Goal: Book appointment/travel/reservation

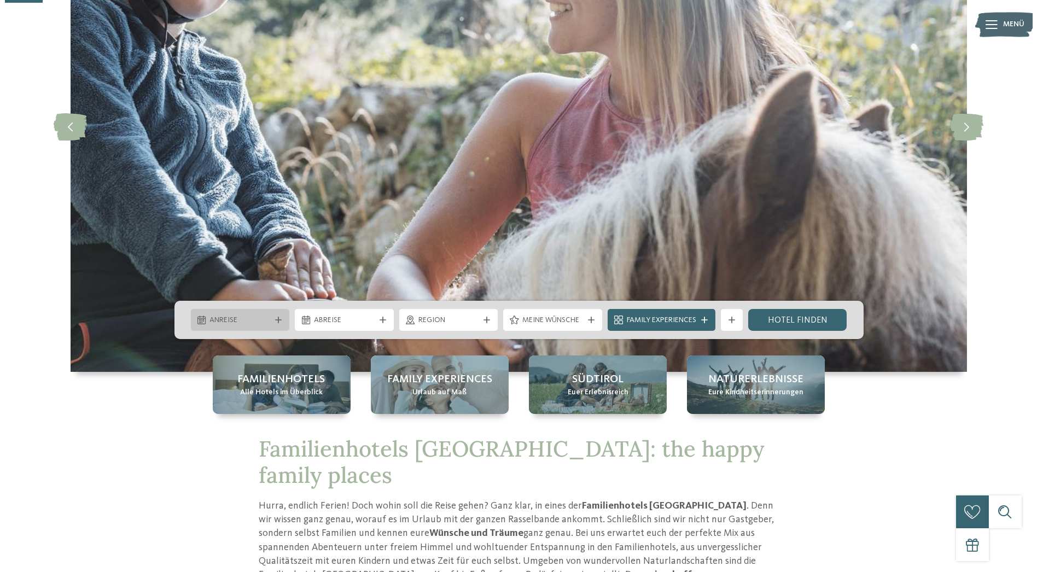
scroll to position [173, 0]
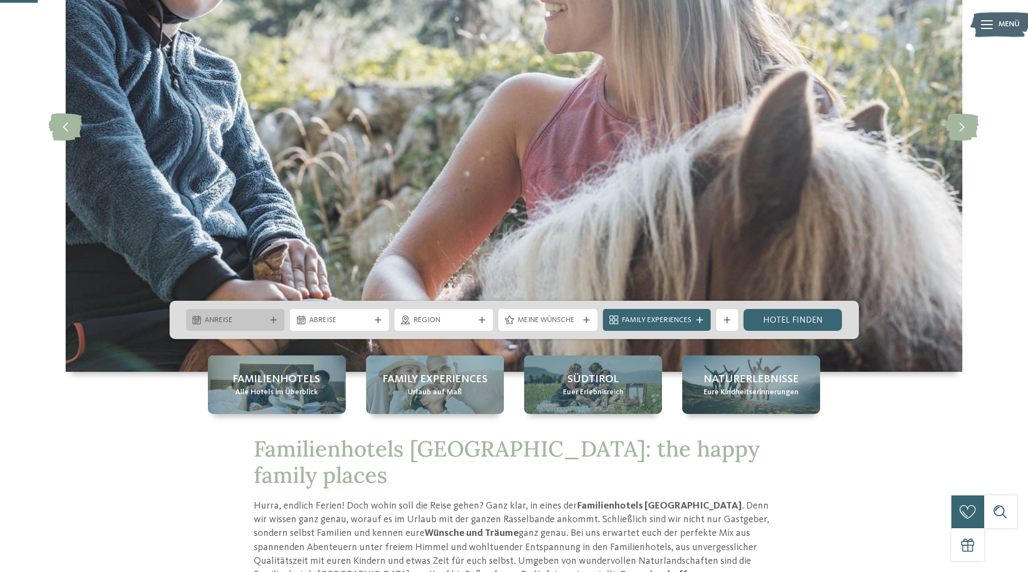
click at [272, 320] on icon at bounding box center [273, 320] width 7 height 7
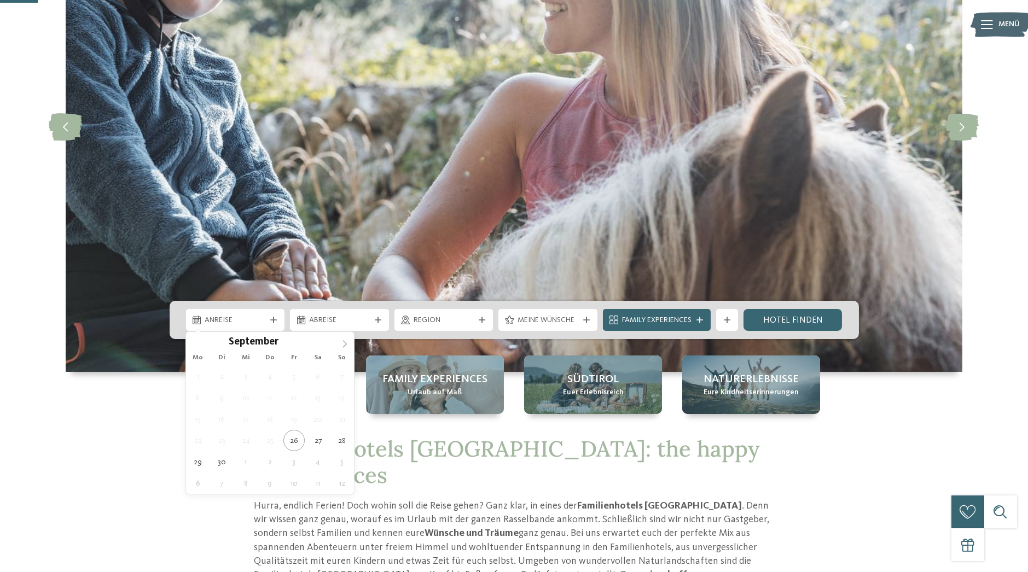
click at [343, 346] on icon at bounding box center [345, 344] width 8 height 8
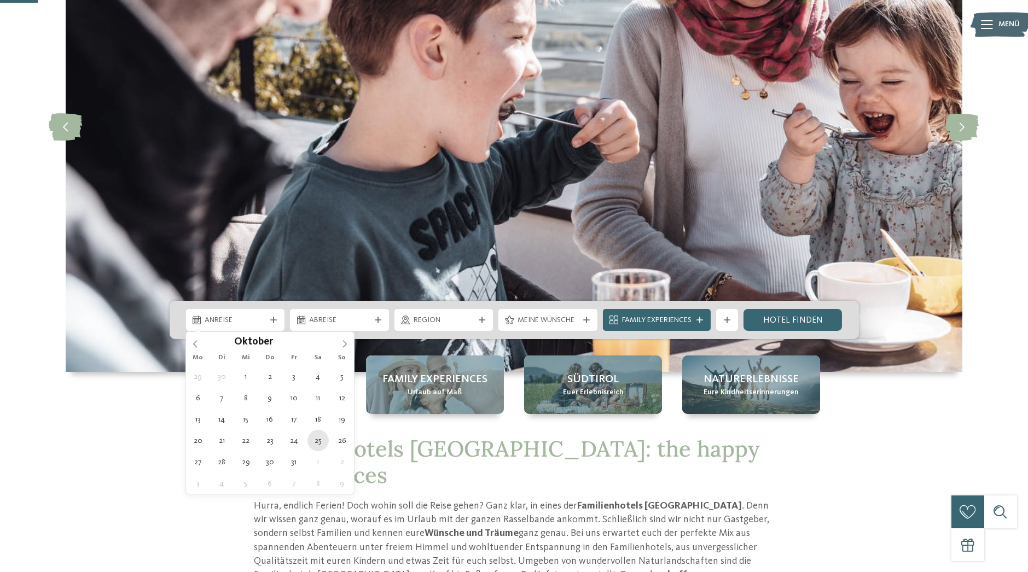
type div "[DATE]"
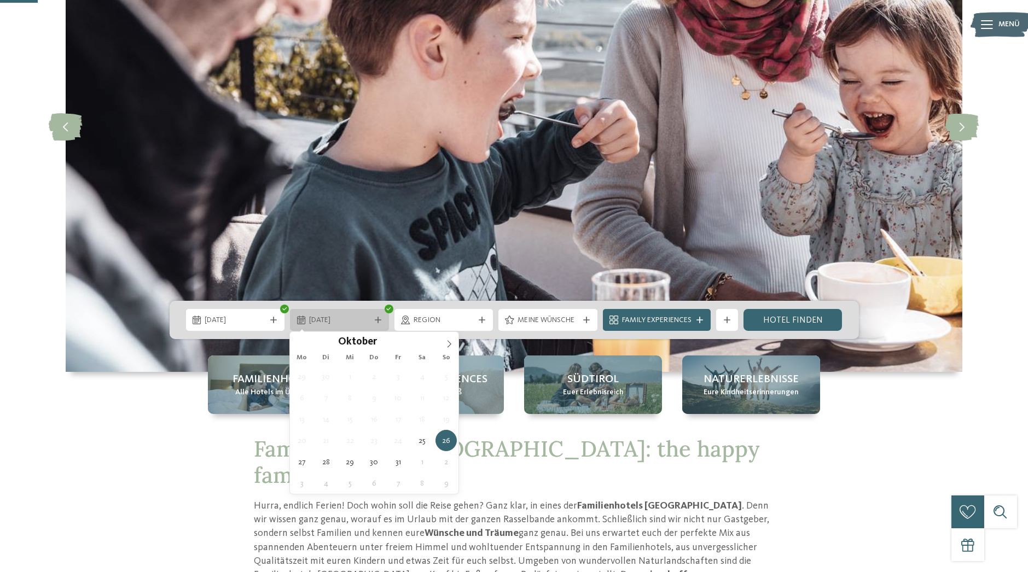
click at [377, 322] on icon at bounding box center [378, 320] width 7 height 7
type div "[DATE]"
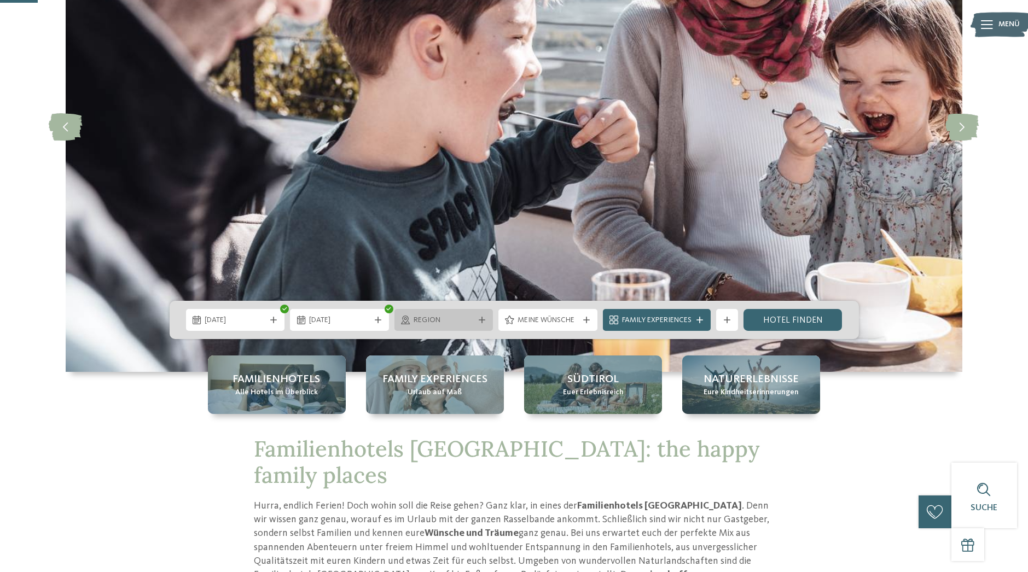
click at [481, 321] on icon at bounding box center [481, 320] width 7 height 7
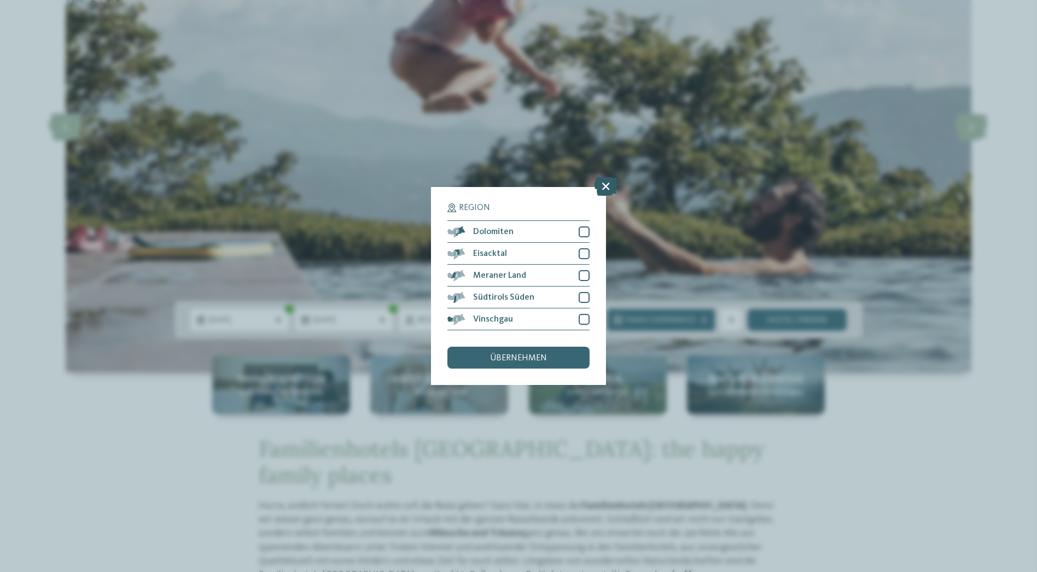
click at [605, 183] on icon at bounding box center [606, 186] width 24 height 19
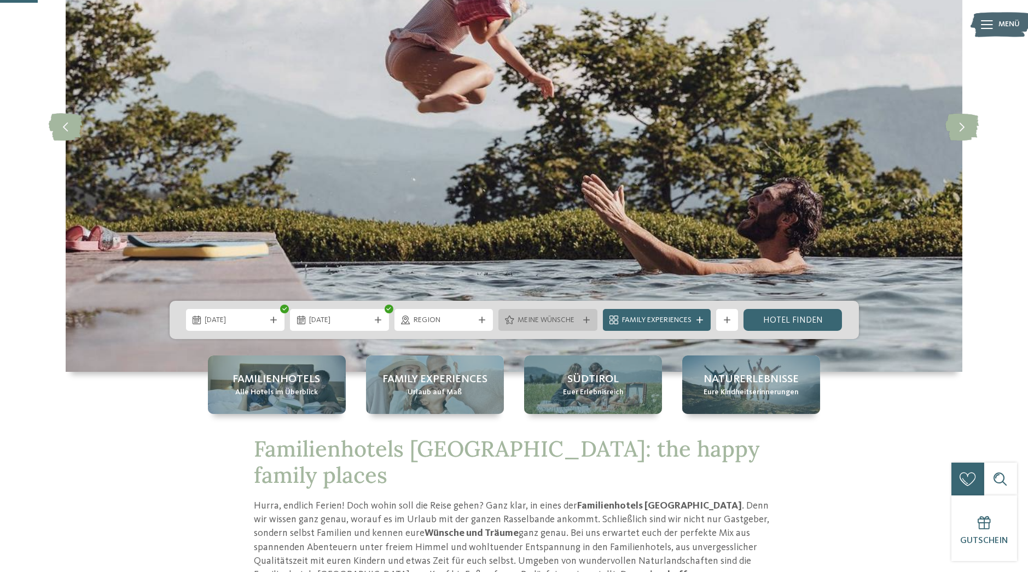
click at [584, 319] on icon at bounding box center [586, 320] width 7 height 7
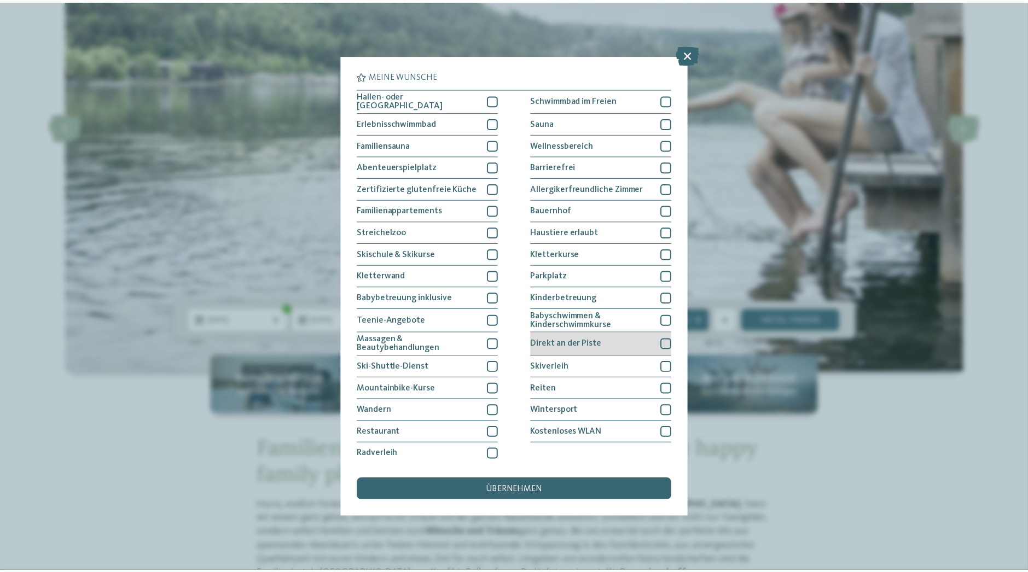
scroll to position [1, 0]
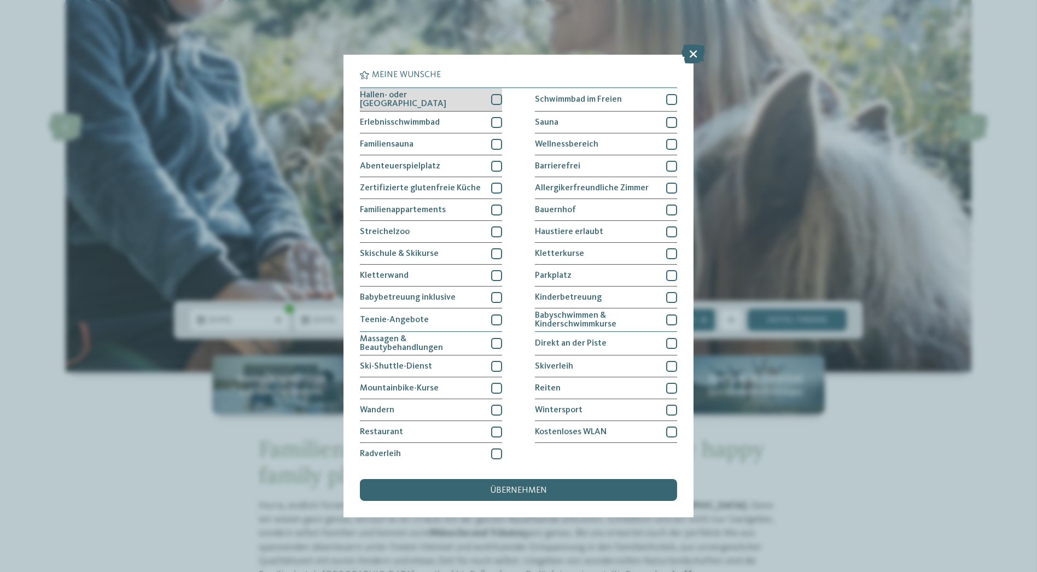
click at [494, 98] on div at bounding box center [496, 99] width 11 height 11
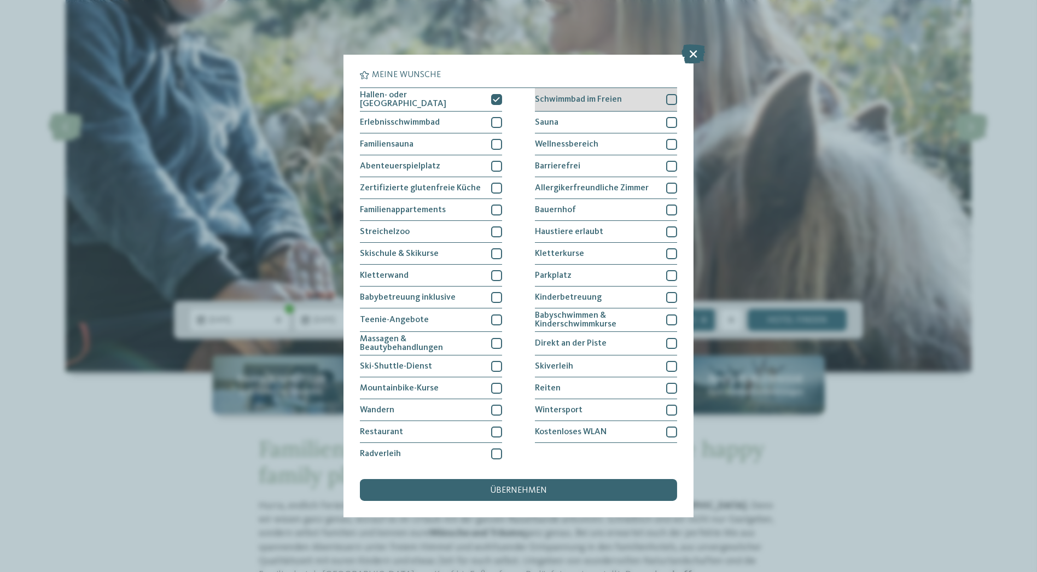
click at [668, 97] on div at bounding box center [671, 99] width 11 height 11
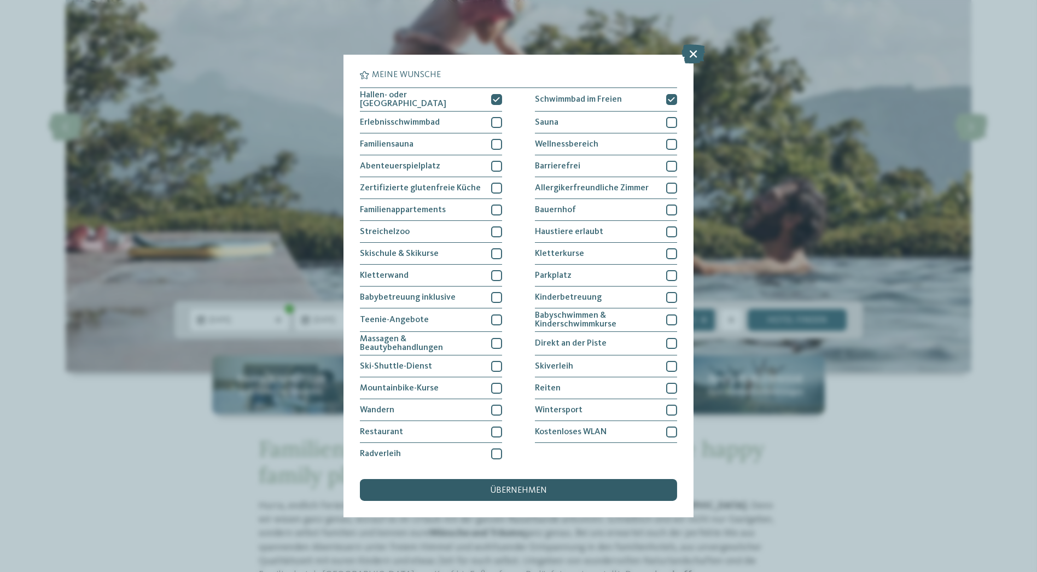
click at [569, 490] on div "übernehmen" at bounding box center [518, 490] width 317 height 22
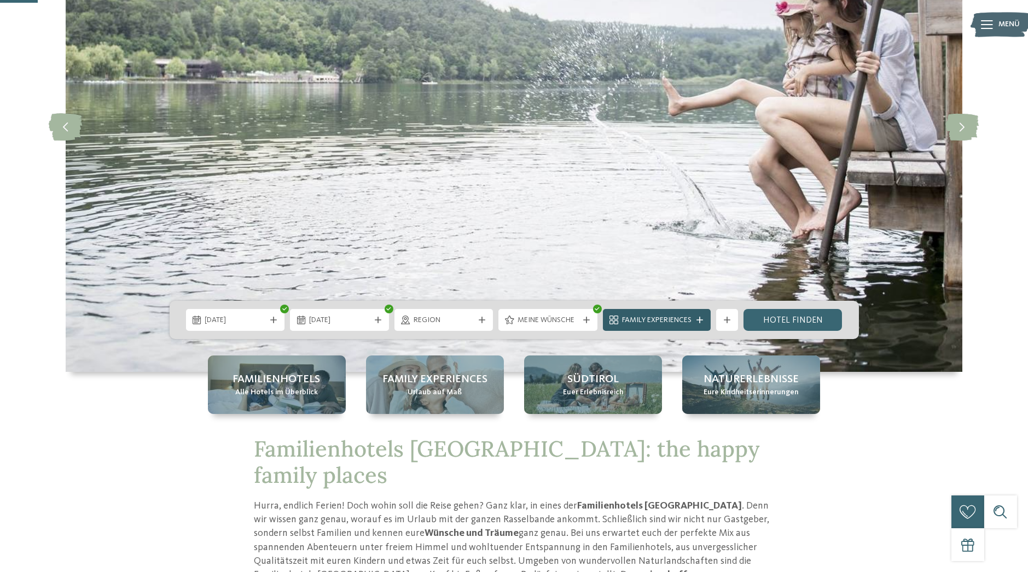
click at [698, 319] on icon at bounding box center [699, 320] width 7 height 7
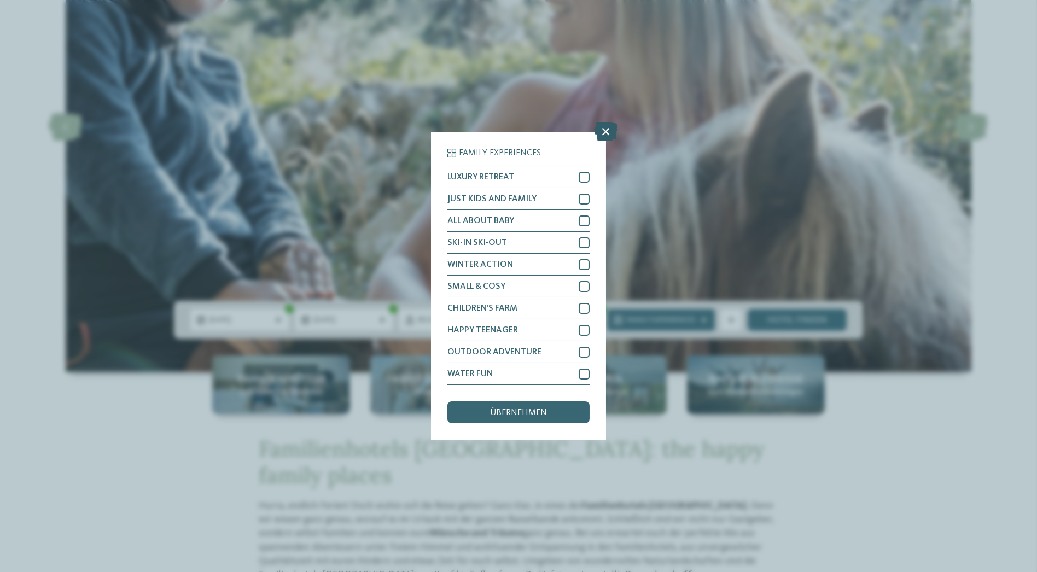
click at [605, 134] on icon at bounding box center [606, 131] width 24 height 19
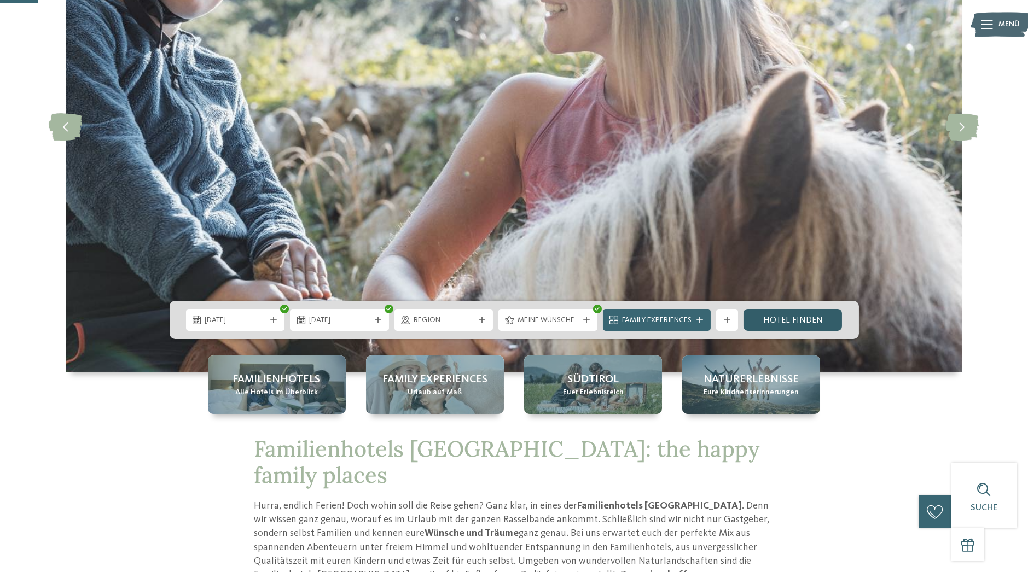
click at [796, 319] on link "Hotel finden" at bounding box center [792, 320] width 99 height 22
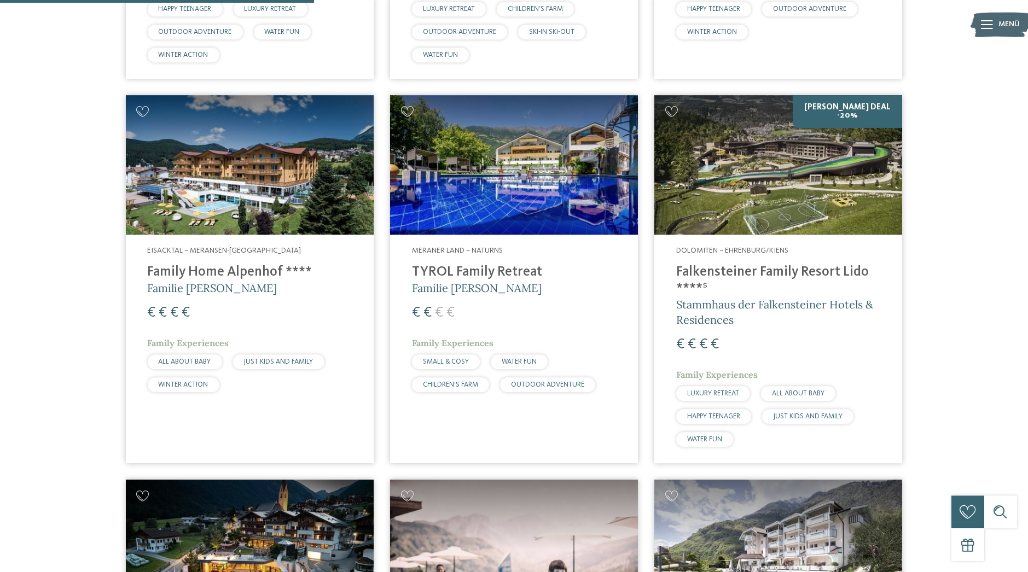
scroll to position [589, 0]
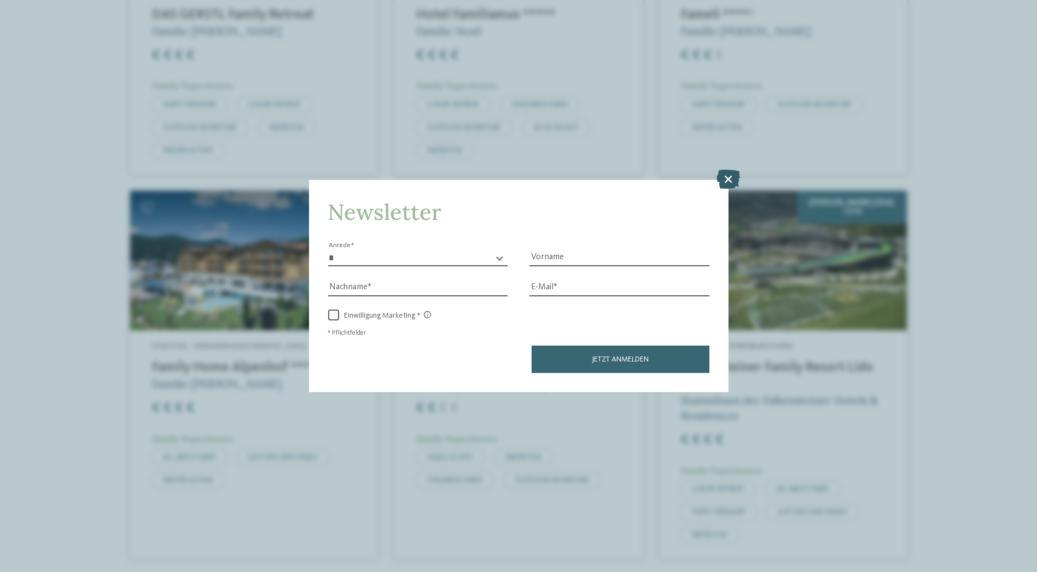
click at [726, 178] on icon at bounding box center [728, 179] width 24 height 19
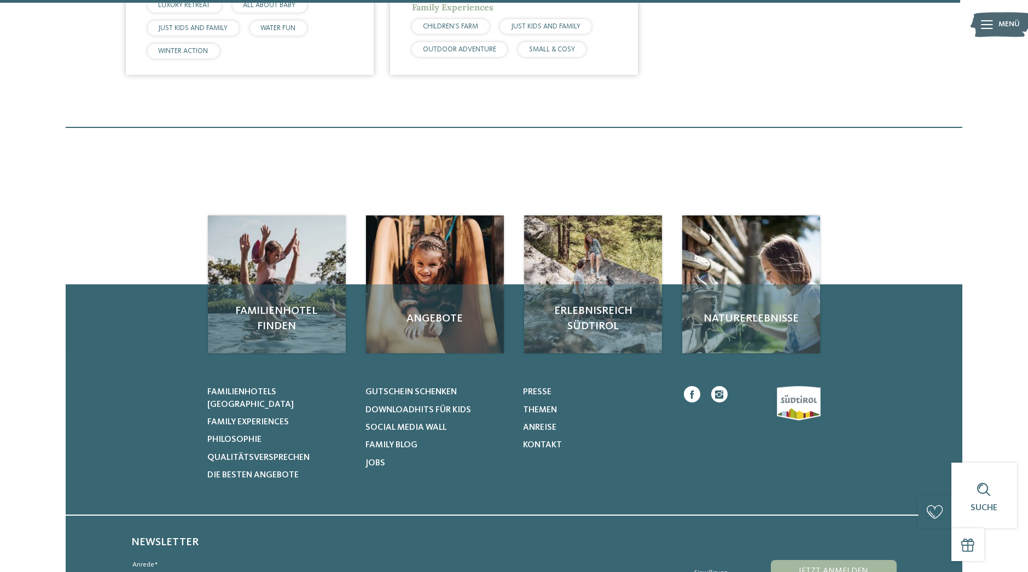
scroll to position [1927, 0]
